Goal: Information Seeking & Learning: Learn about a topic

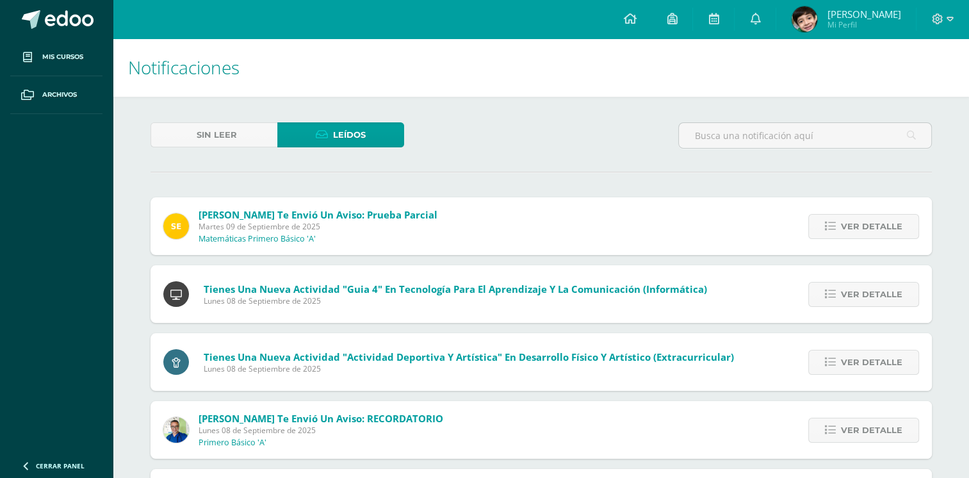
click at [868, 416] on div "Ver detalle" at bounding box center [860, 430] width 143 height 58
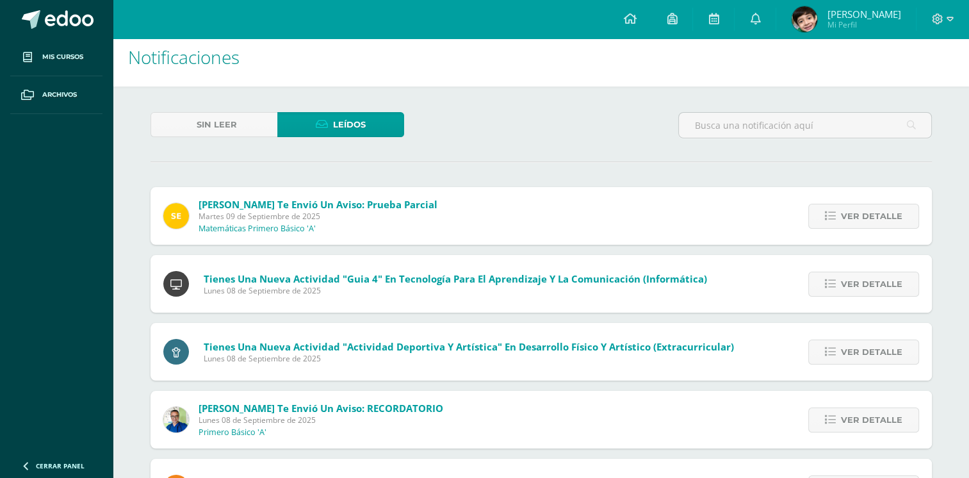
scroll to position [18, 0]
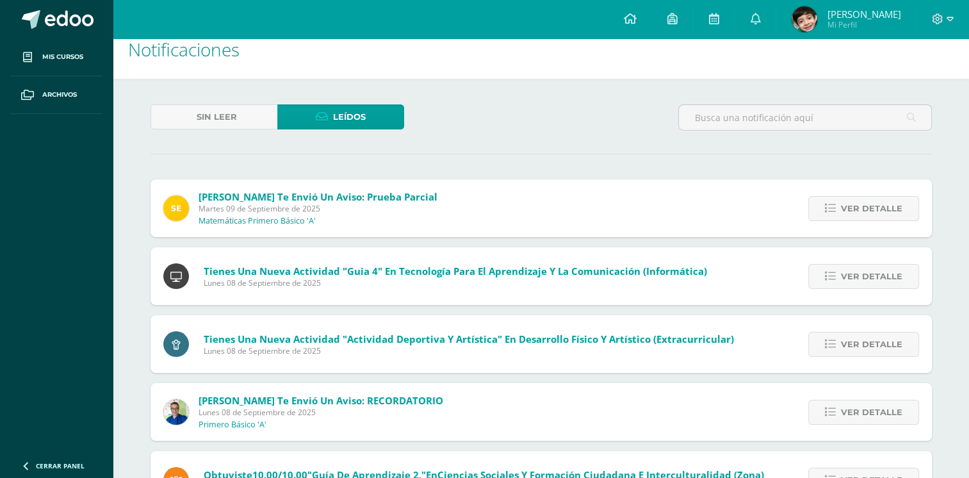
click at [868, 416] on span "Ver detalle" at bounding box center [871, 412] width 61 height 24
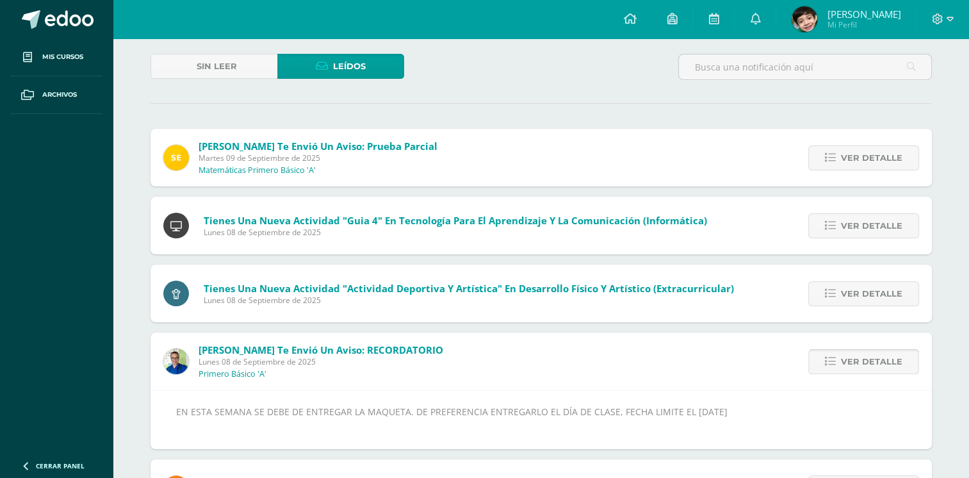
scroll to position [69, 0]
click at [830, 357] on icon at bounding box center [830, 360] width 11 height 11
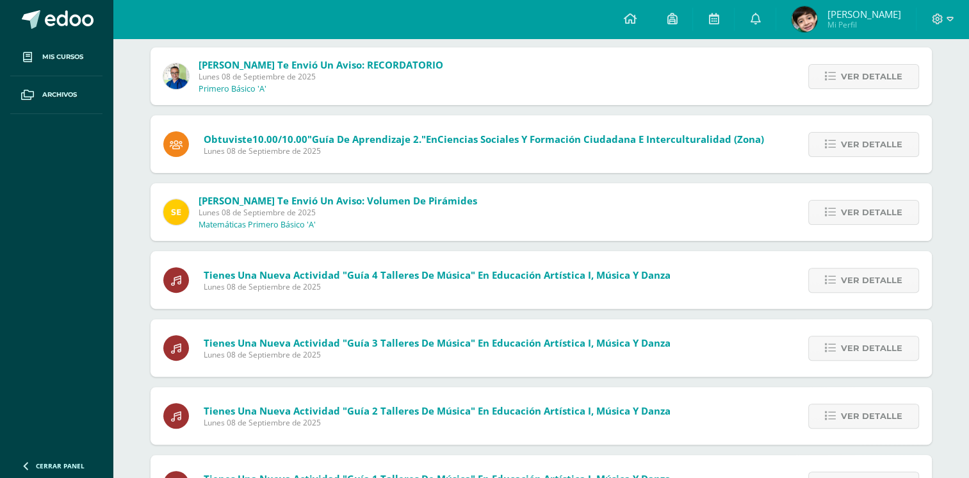
scroll to position [353, 0]
click at [891, 220] on span "Ver detalle" at bounding box center [871, 212] width 61 height 24
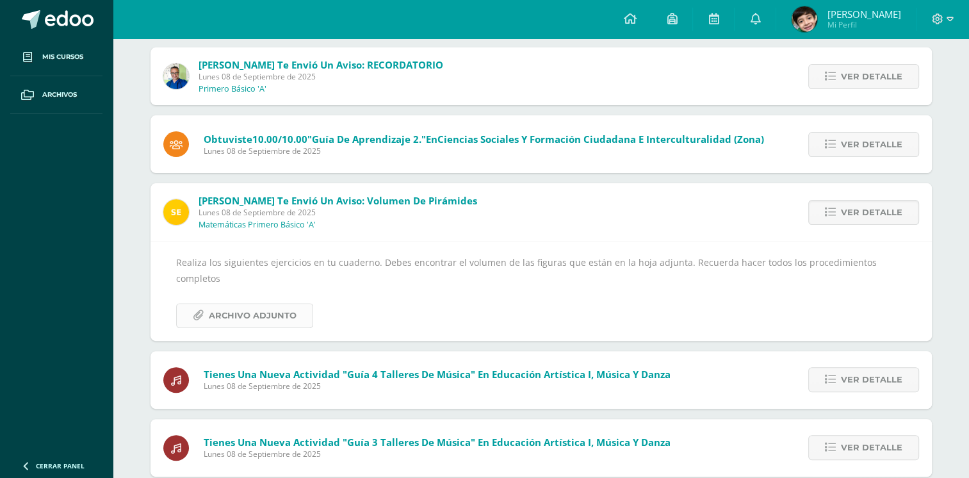
click at [213, 303] on span "Archivo Adjunto" at bounding box center [253, 315] width 88 height 24
